Goal: Task Accomplishment & Management: Use online tool/utility

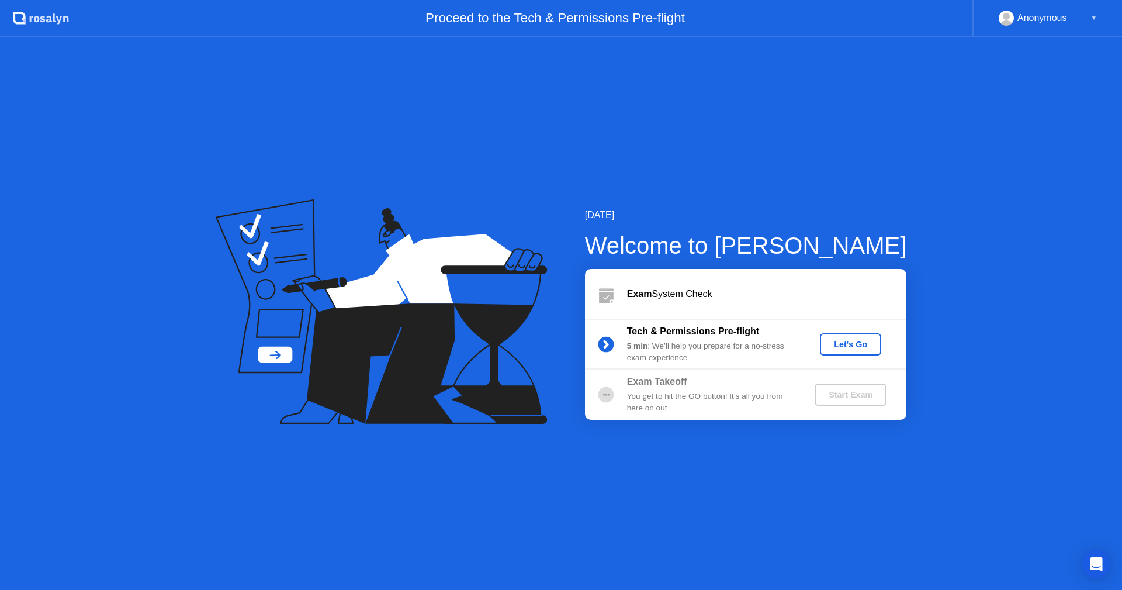
click at [846, 343] on div "Let's Go" at bounding box center [851, 344] width 52 height 9
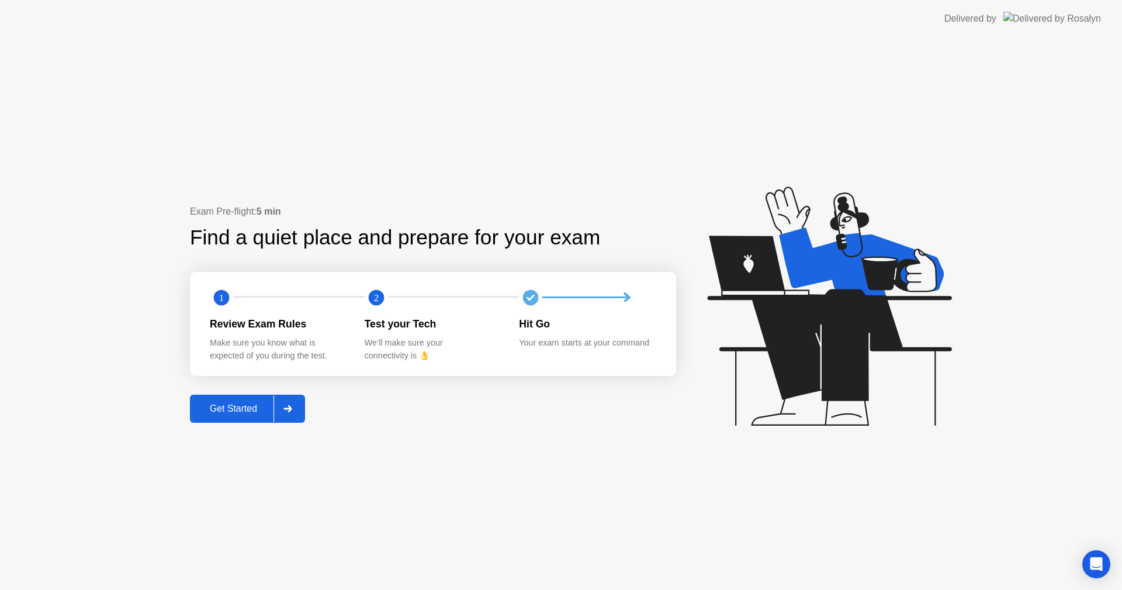
click at [251, 403] on div "Get Started" at bounding box center [234, 408] width 80 height 11
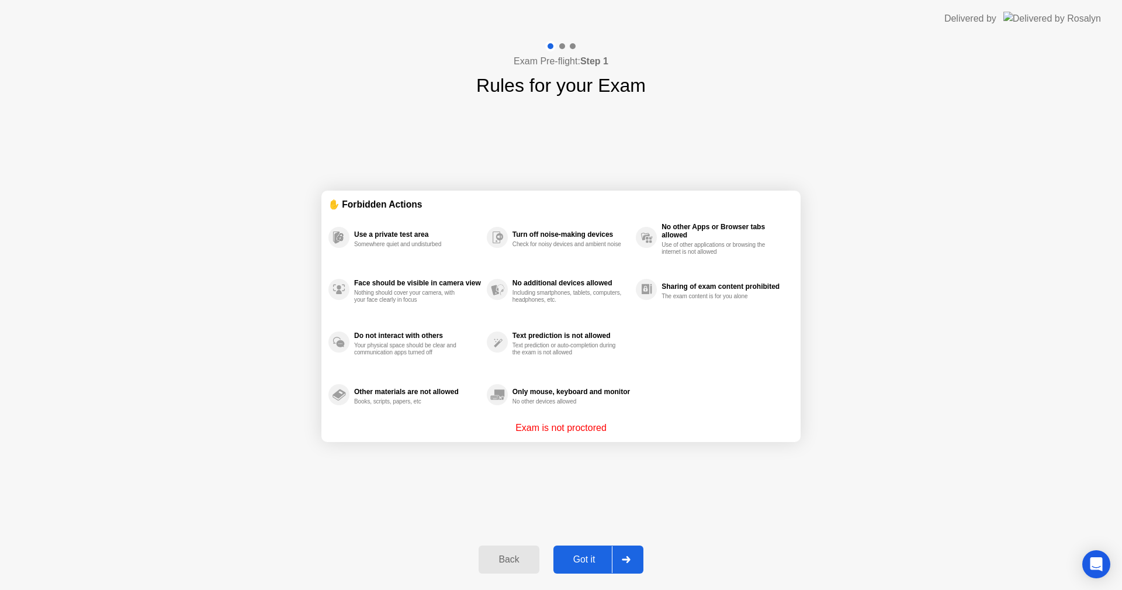
click at [581, 562] on div "Got it" at bounding box center [584, 559] width 55 height 11
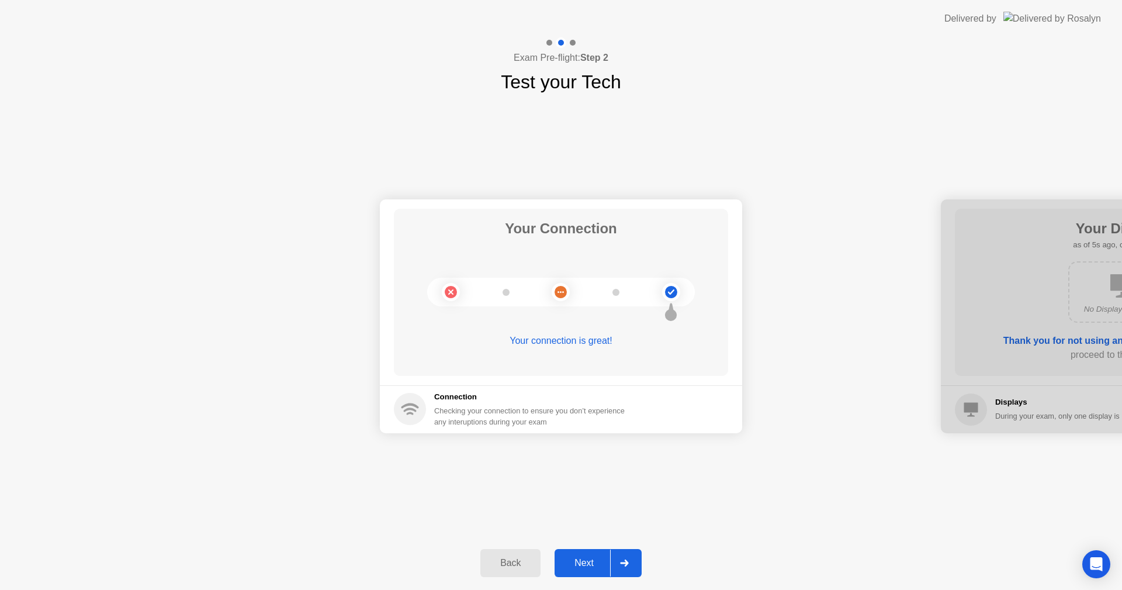
click at [583, 558] on div "Next" at bounding box center [584, 563] width 52 height 11
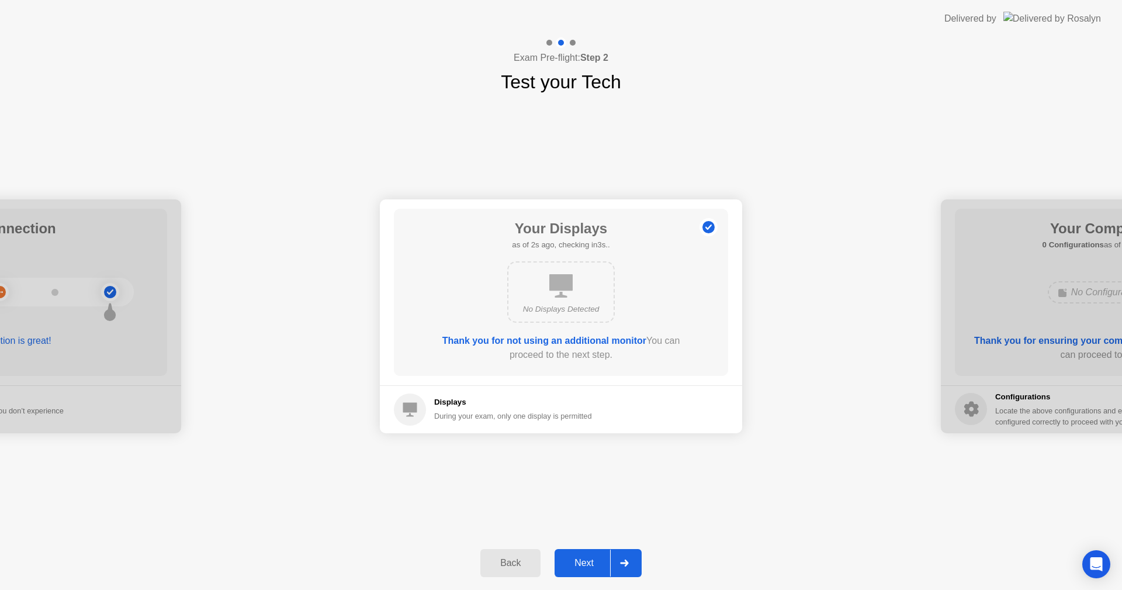
click at [599, 566] on div "Next" at bounding box center [584, 563] width 52 height 11
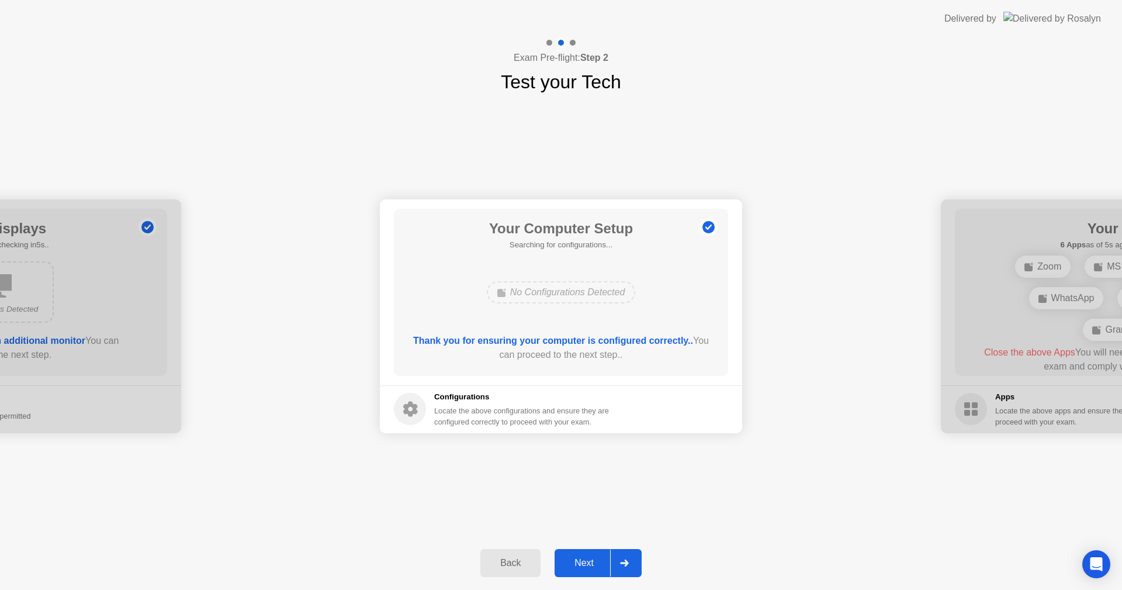
click at [584, 562] on div "Next" at bounding box center [584, 563] width 52 height 11
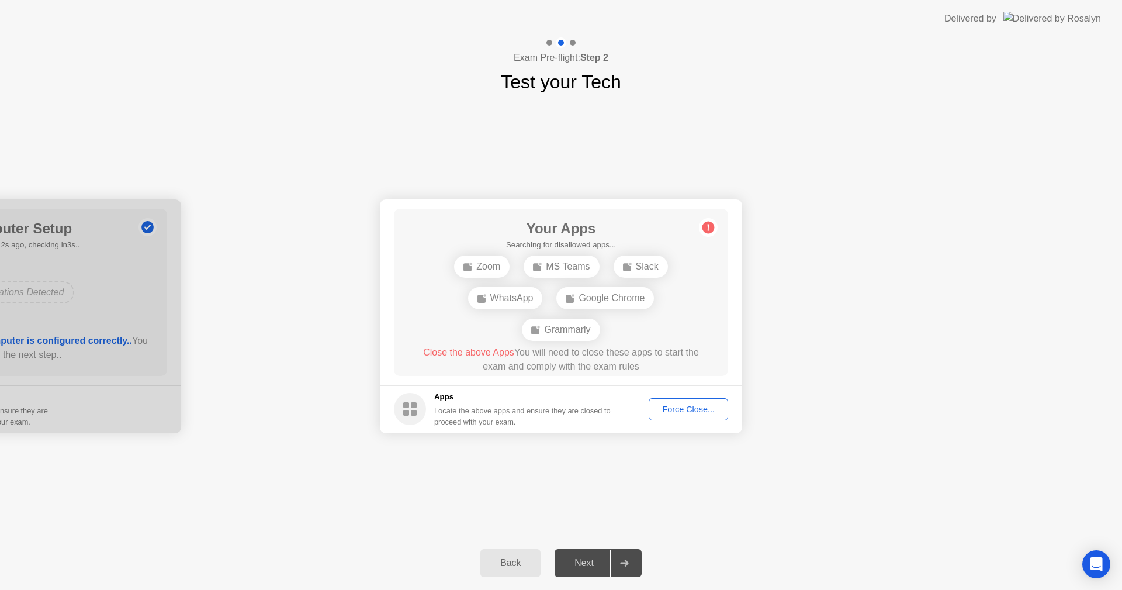
click at [689, 408] on div "Force Close..." at bounding box center [688, 409] width 71 height 9
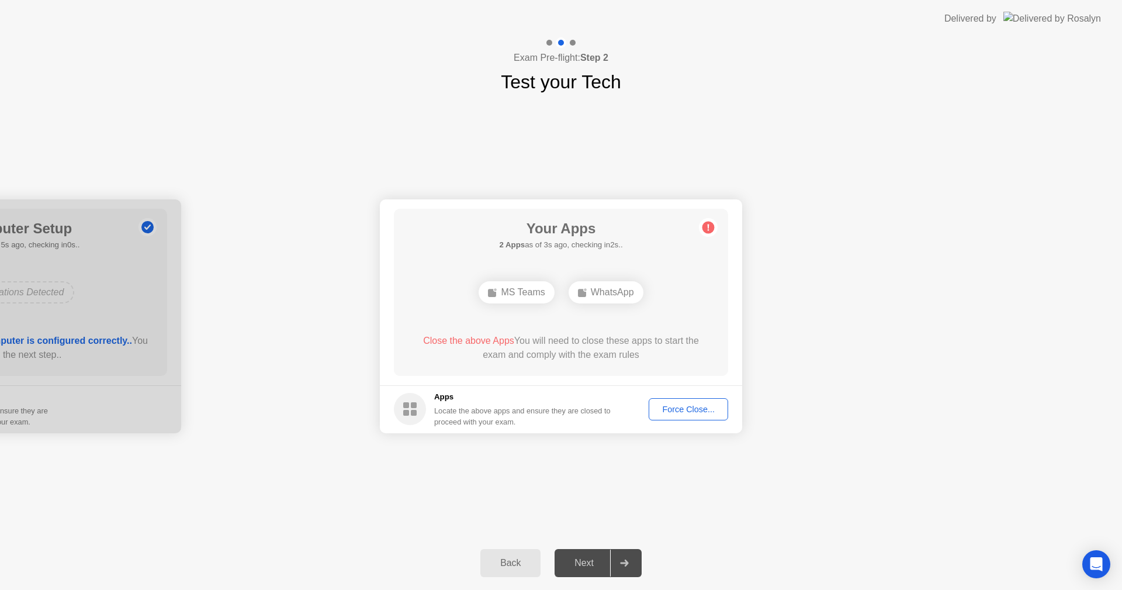
click at [681, 412] on div "Force Close..." at bounding box center [688, 409] width 71 height 9
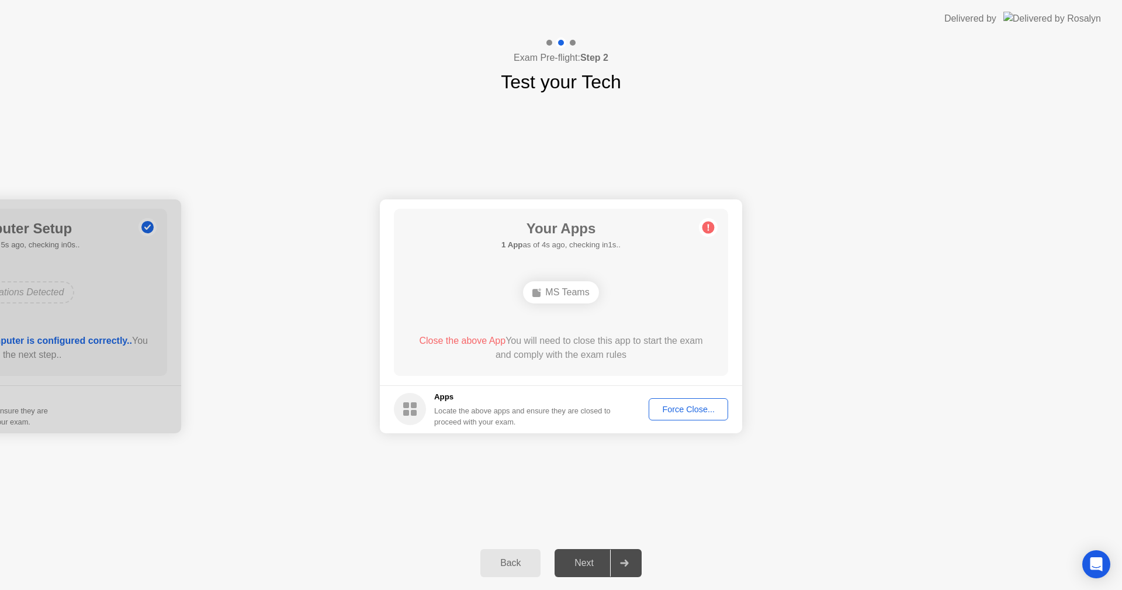
click at [686, 412] on div "Force Close..." at bounding box center [688, 409] width 71 height 9
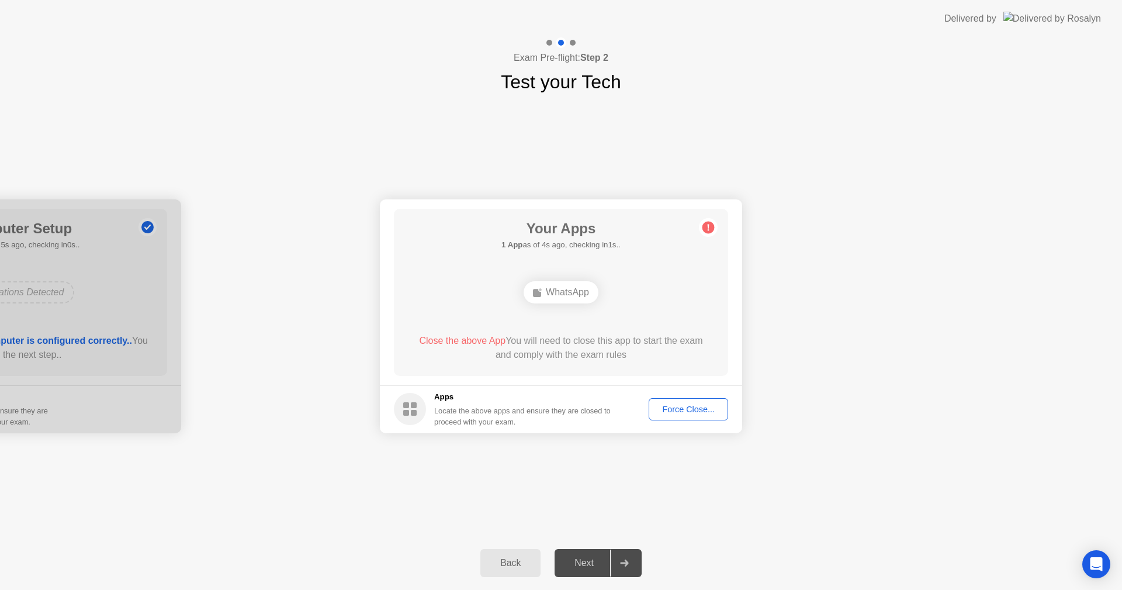
click at [674, 406] on div "Force Close..." at bounding box center [688, 409] width 71 height 9
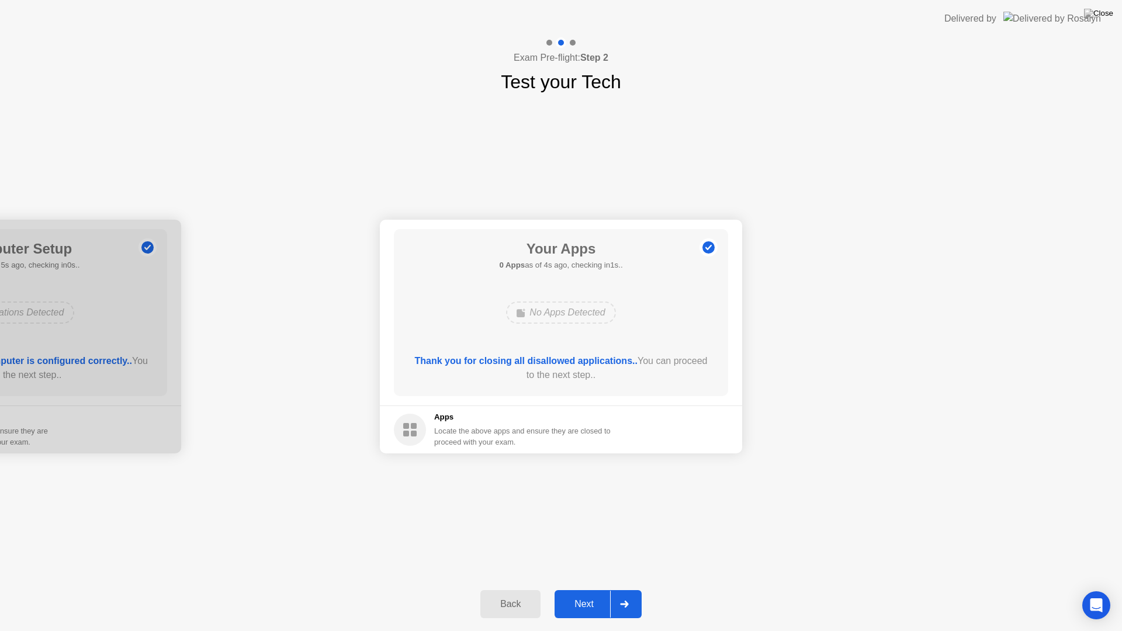
click at [594, 589] on div "Next" at bounding box center [584, 604] width 52 height 11
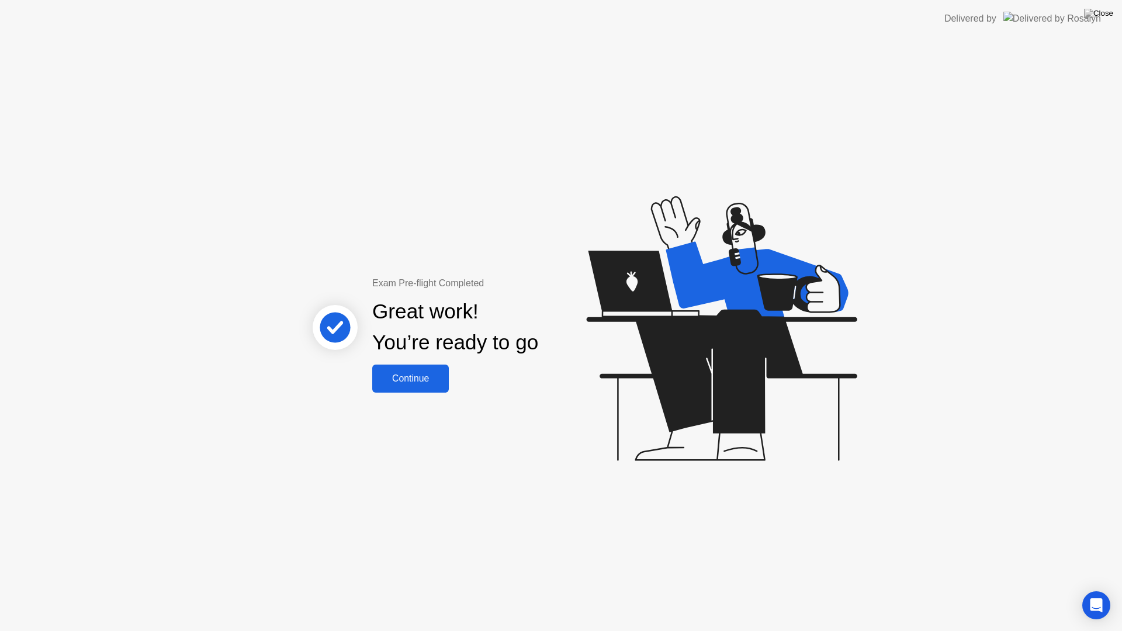
click at [412, 369] on button "Continue" at bounding box center [410, 379] width 77 height 28
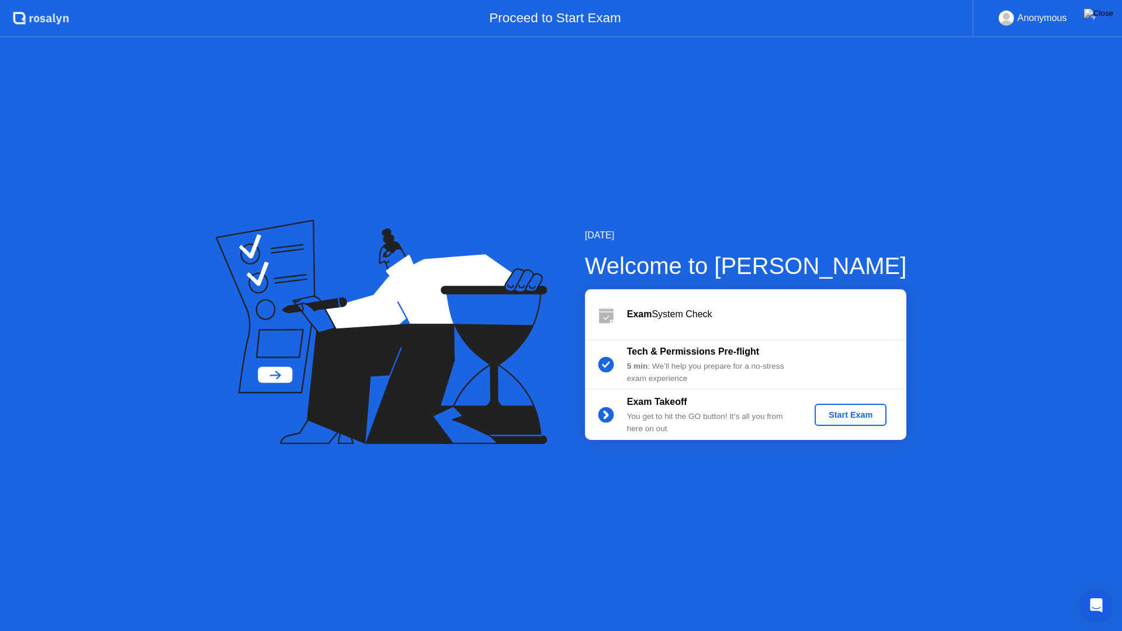
click at [856, 411] on div "Start Exam" at bounding box center [851, 414] width 63 height 9
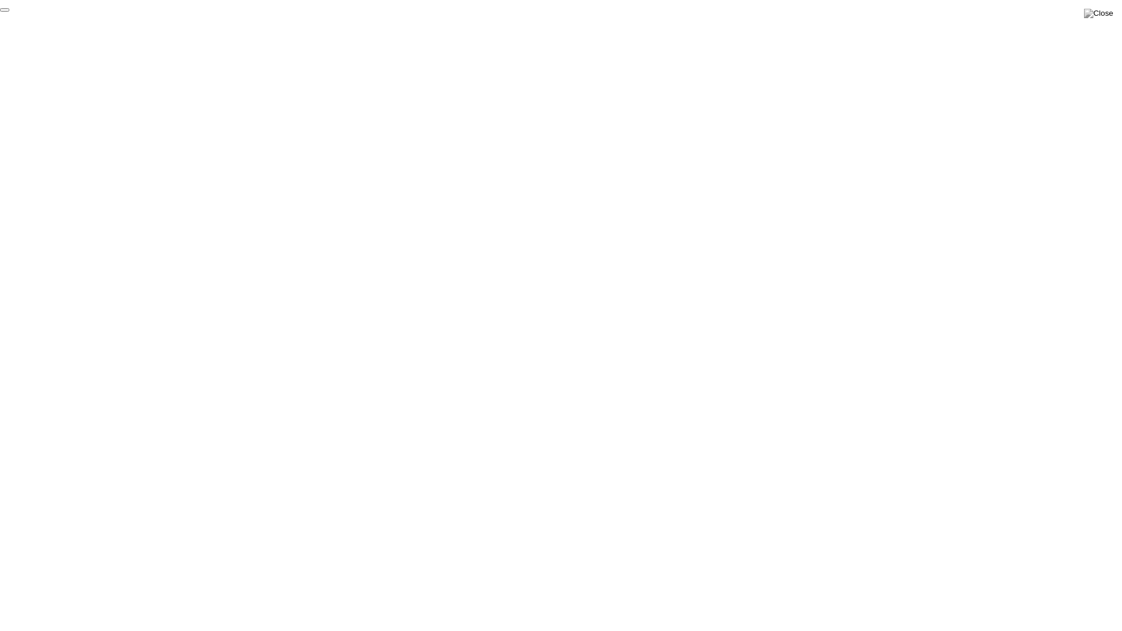
click div "End Proctoring Session"
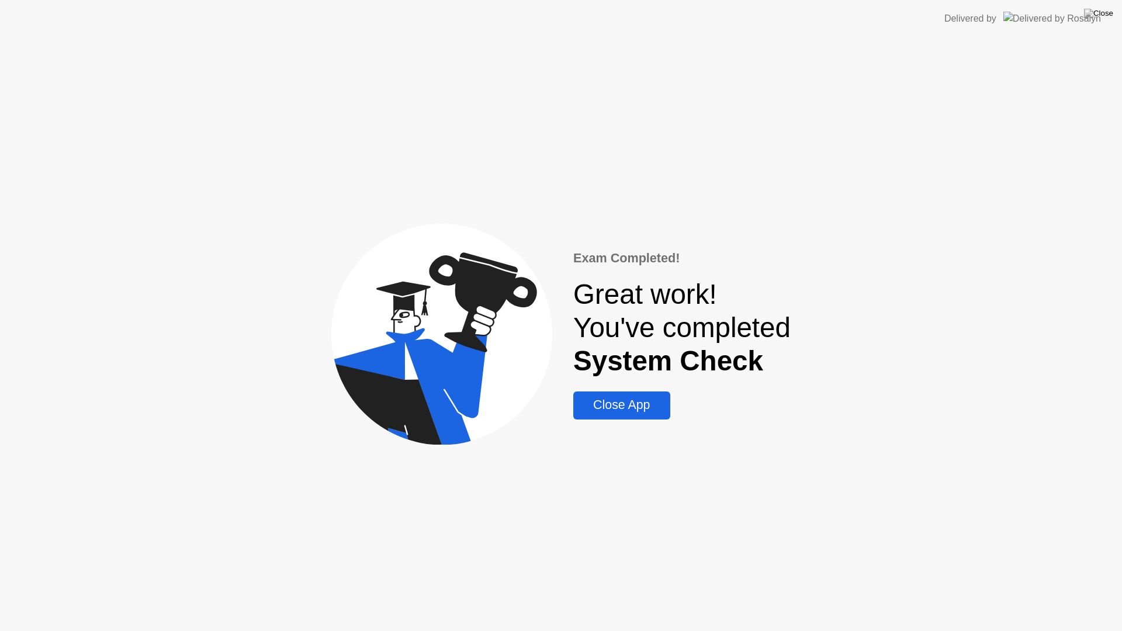
click at [631, 405] on div "Close App" at bounding box center [621, 405] width 89 height 15
